Goal: Information Seeking & Learning: Learn about a topic

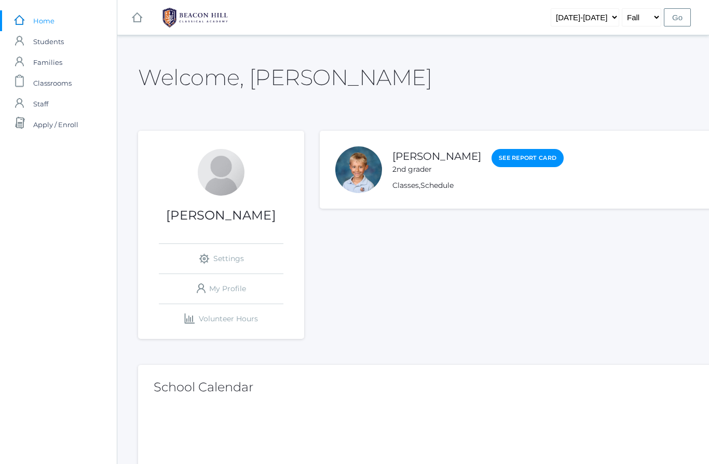
click at [37, 66] on span "Families" at bounding box center [47, 62] width 29 height 21
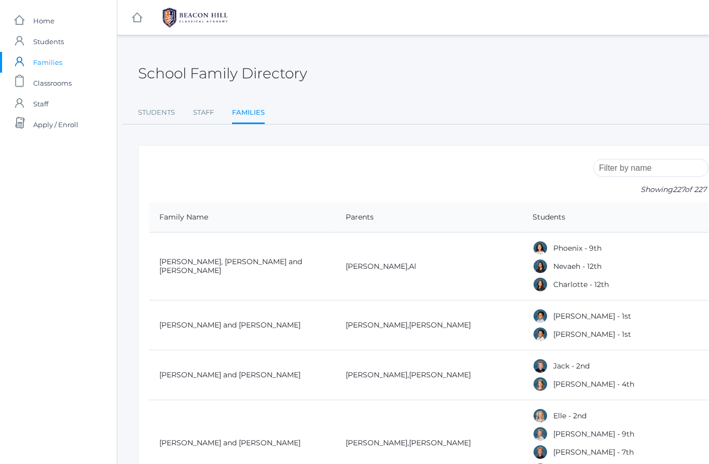
click at [54, 90] on span "Classrooms" at bounding box center [52, 83] width 38 height 21
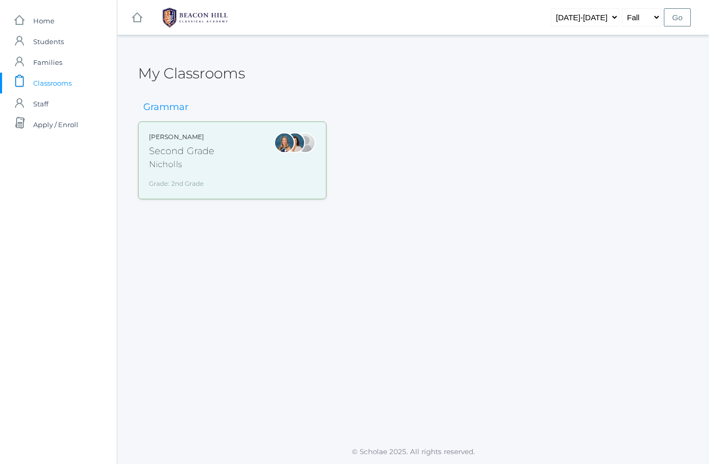
click at [214, 152] on div "[PERSON_NAME] Second Grade Nicholls Grade: 2nd Grade 02LA" at bounding box center [232, 160] width 167 height 56
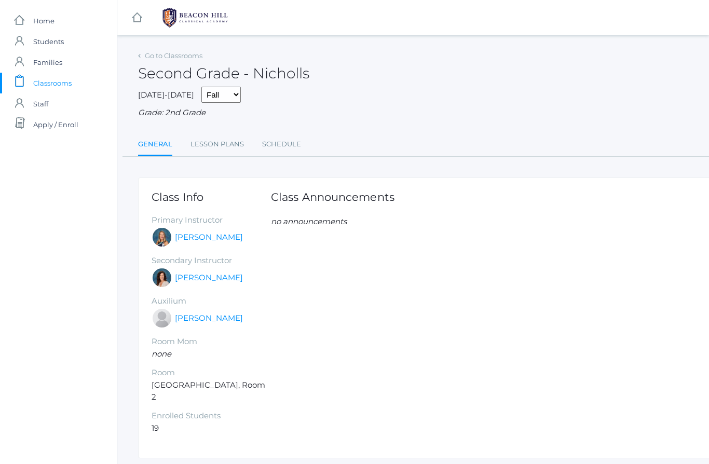
click at [290, 141] on link "Schedule" at bounding box center [281, 144] width 39 height 21
